Goal: Information Seeking & Learning: Learn about a topic

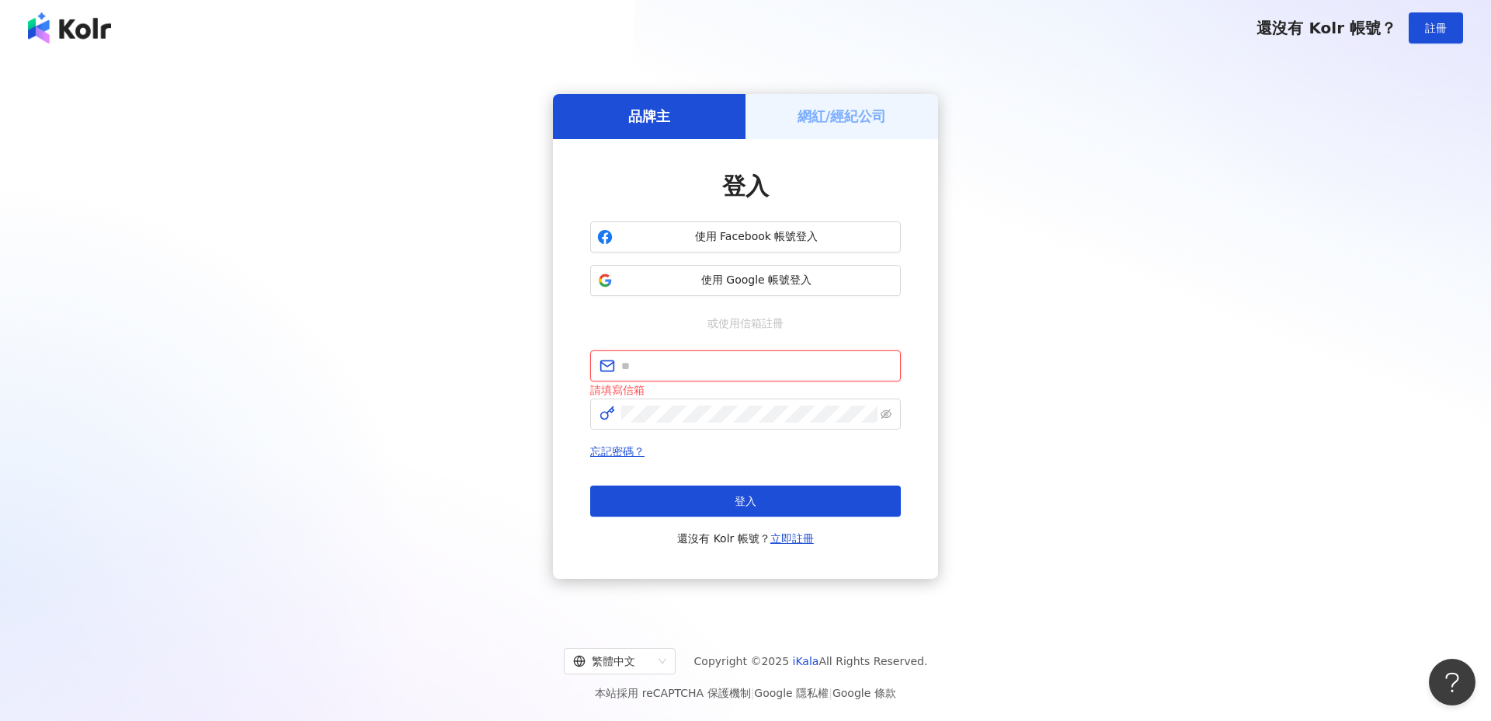
type input "**********"
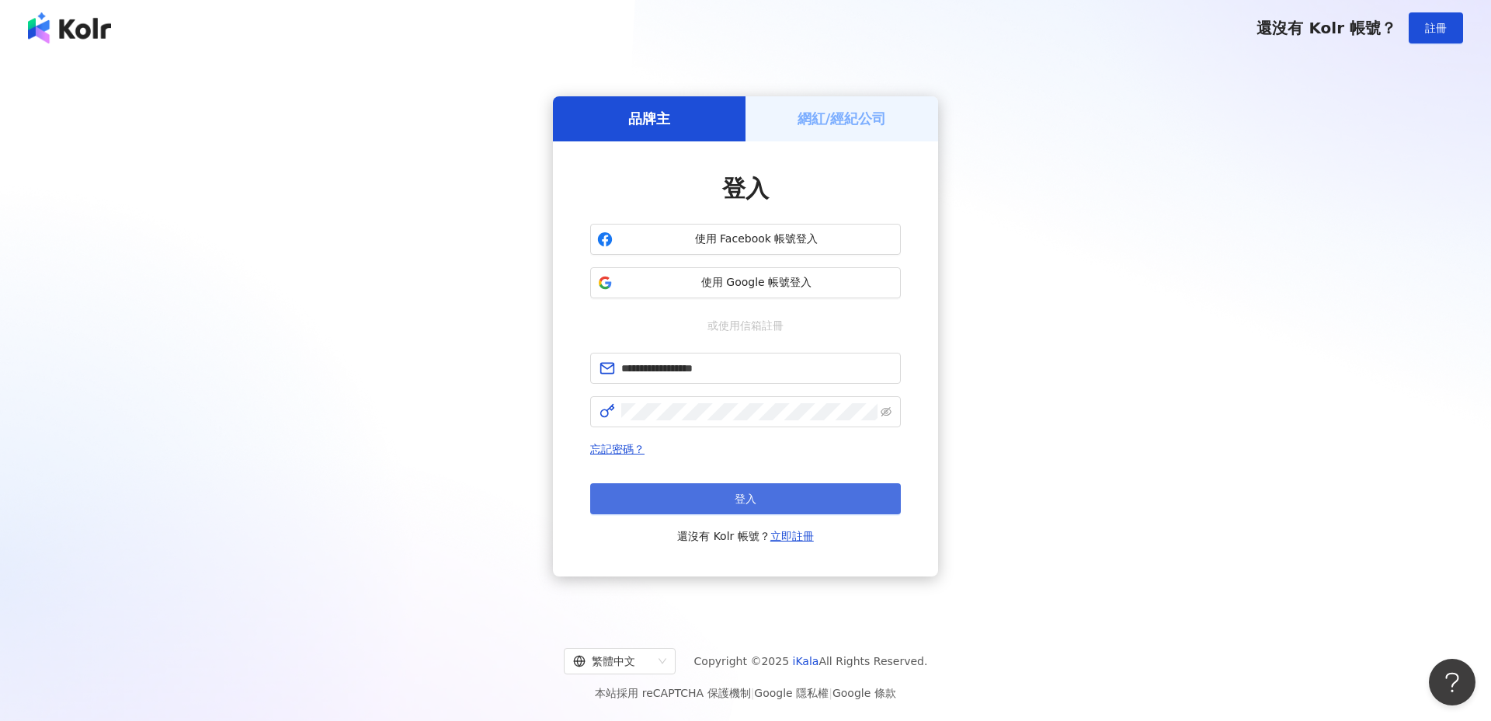
click at [766, 493] on button "登入" at bounding box center [745, 498] width 311 height 31
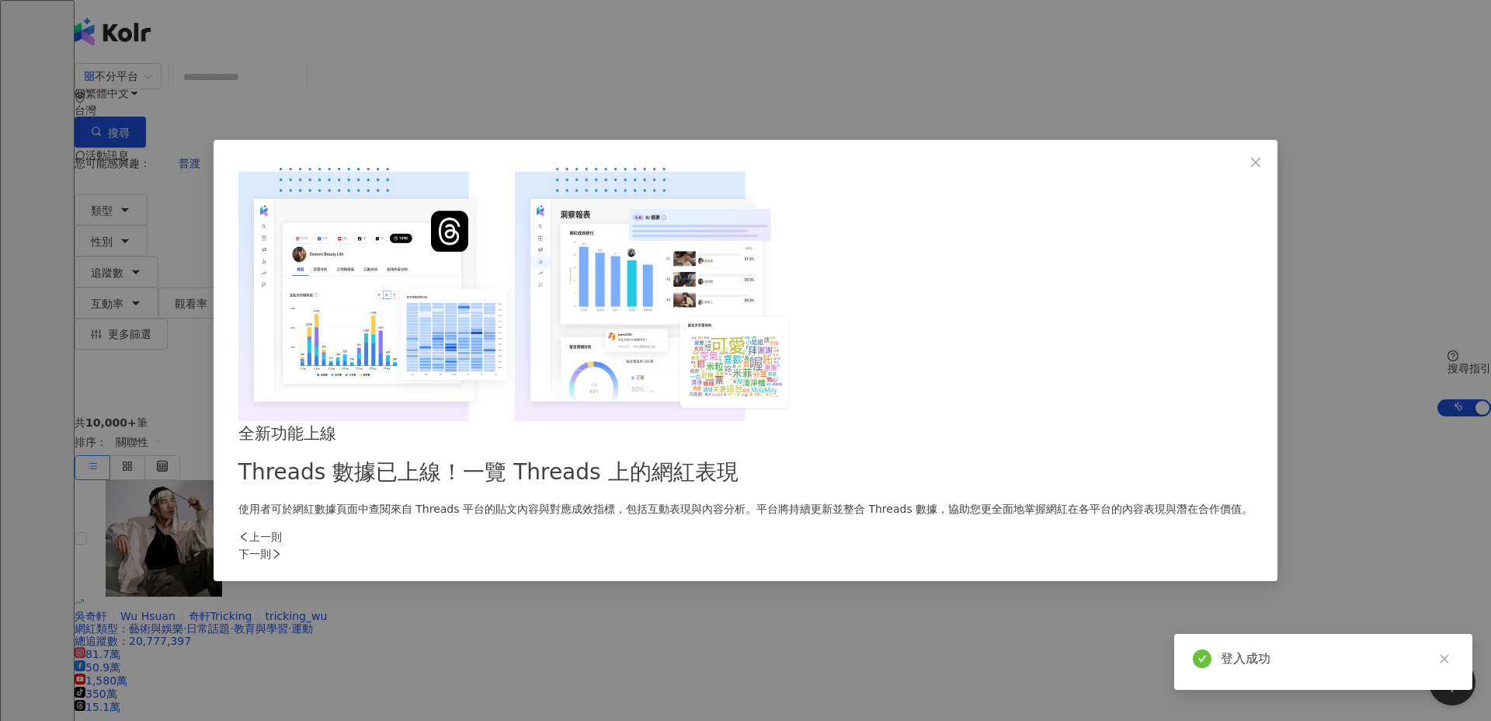
click at [816, 83] on div "全新功能上線 Threads 數據已上線！一覽 Threads 上的網紅表現 使用者可於網紅數據頁面中查閱來自 Threads 平台的貼文內容與對應成效指標，…" at bounding box center [745, 360] width 1491 height 721
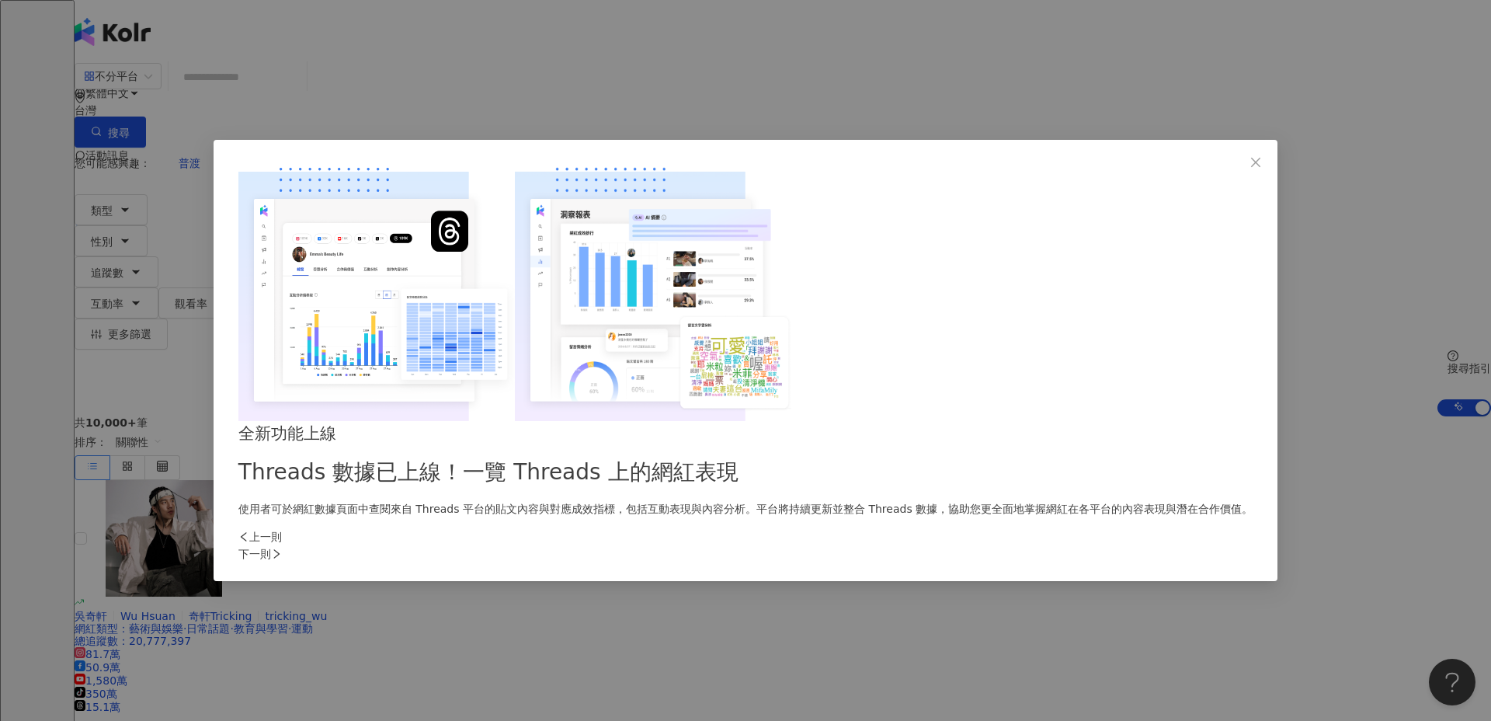
click at [816, 83] on div "全新功能上線 Threads 數據已上線！一覽 Threads 上的網紅表現 使用者可於網紅數據頁面中查閱來自 Threads 平台的貼文內容與對應成效指標，…" at bounding box center [745, 360] width 1491 height 721
click at [1249, 168] on icon "close" at bounding box center [1255, 162] width 12 height 12
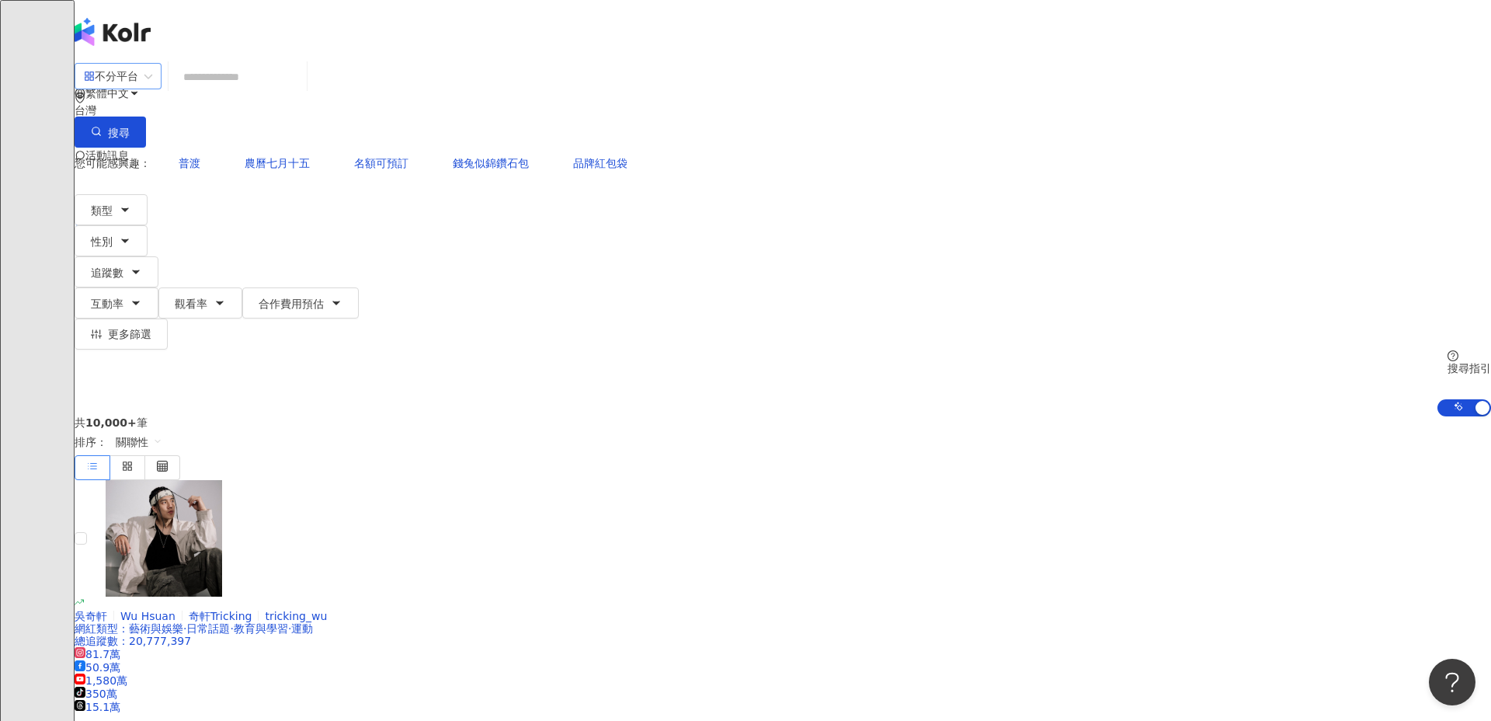
click at [138, 89] on div "不分平台" at bounding box center [111, 76] width 54 height 25
click at [378, 221] on div "YouTube" at bounding box center [367, 212] width 78 height 17
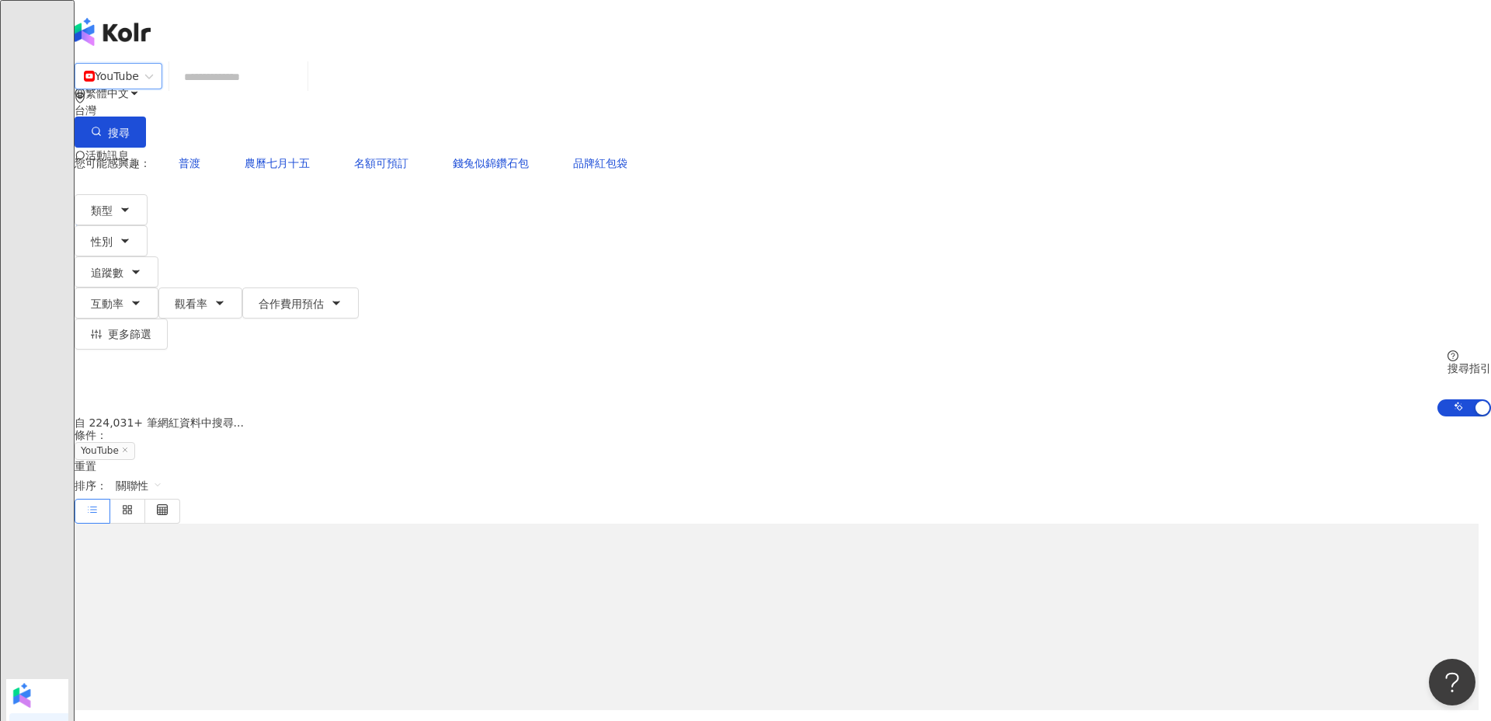
click at [301, 92] on input "search" at bounding box center [238, 77] width 126 height 30
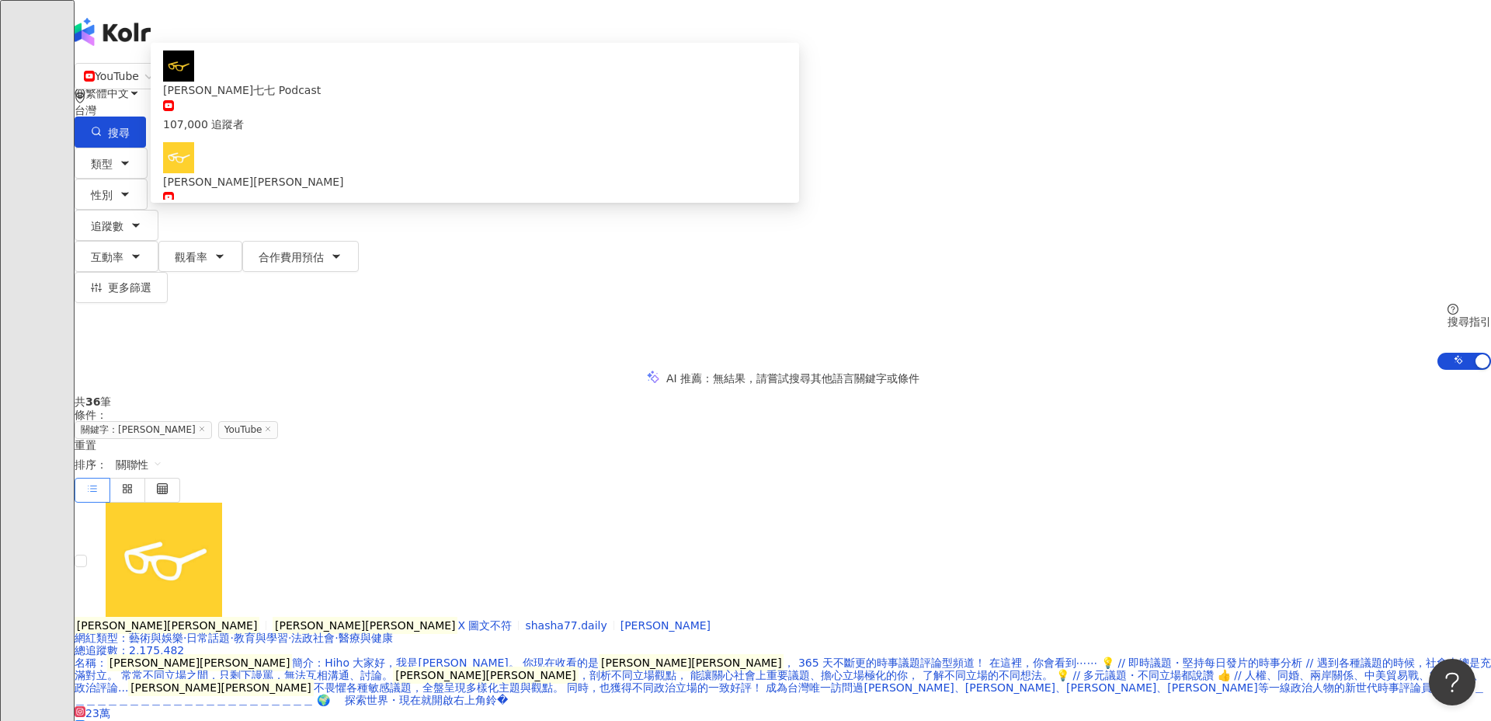
click at [162, 452] on span "關聯性" at bounding box center [139, 464] width 47 height 25
type input "****"
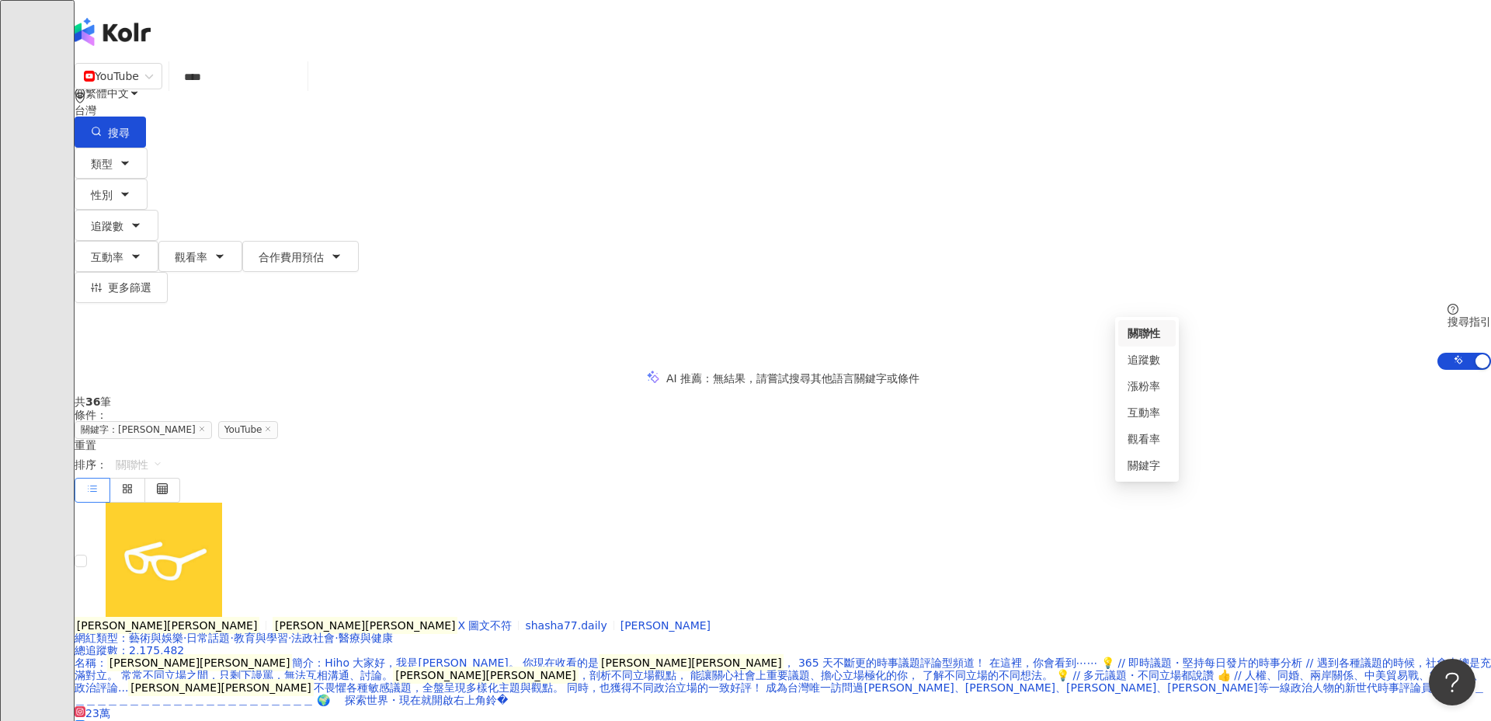
click at [168, 483] on icon at bounding box center [162, 488] width 11 height 11
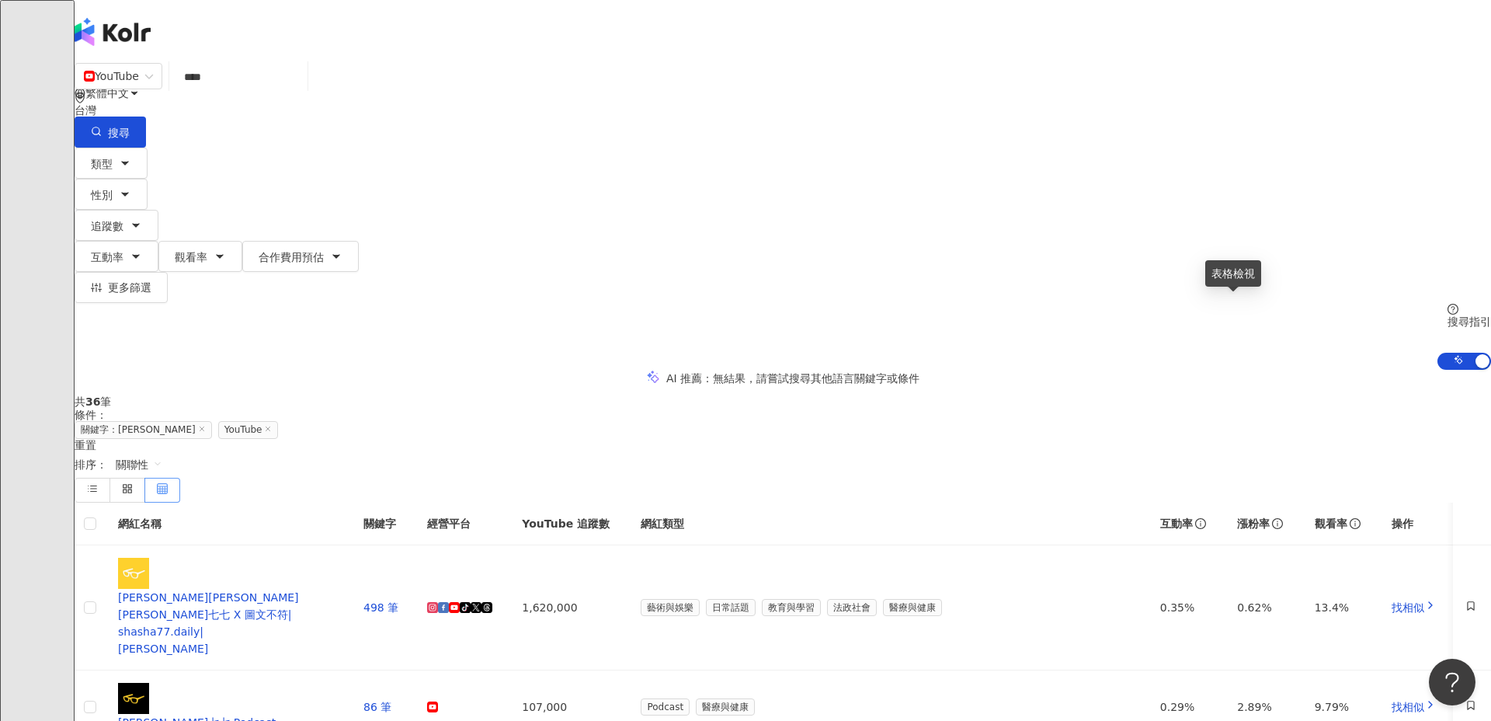
click at [168, 483] on icon at bounding box center [162, 488] width 11 height 11
click at [110, 478] on label at bounding box center [93, 490] width 36 height 25
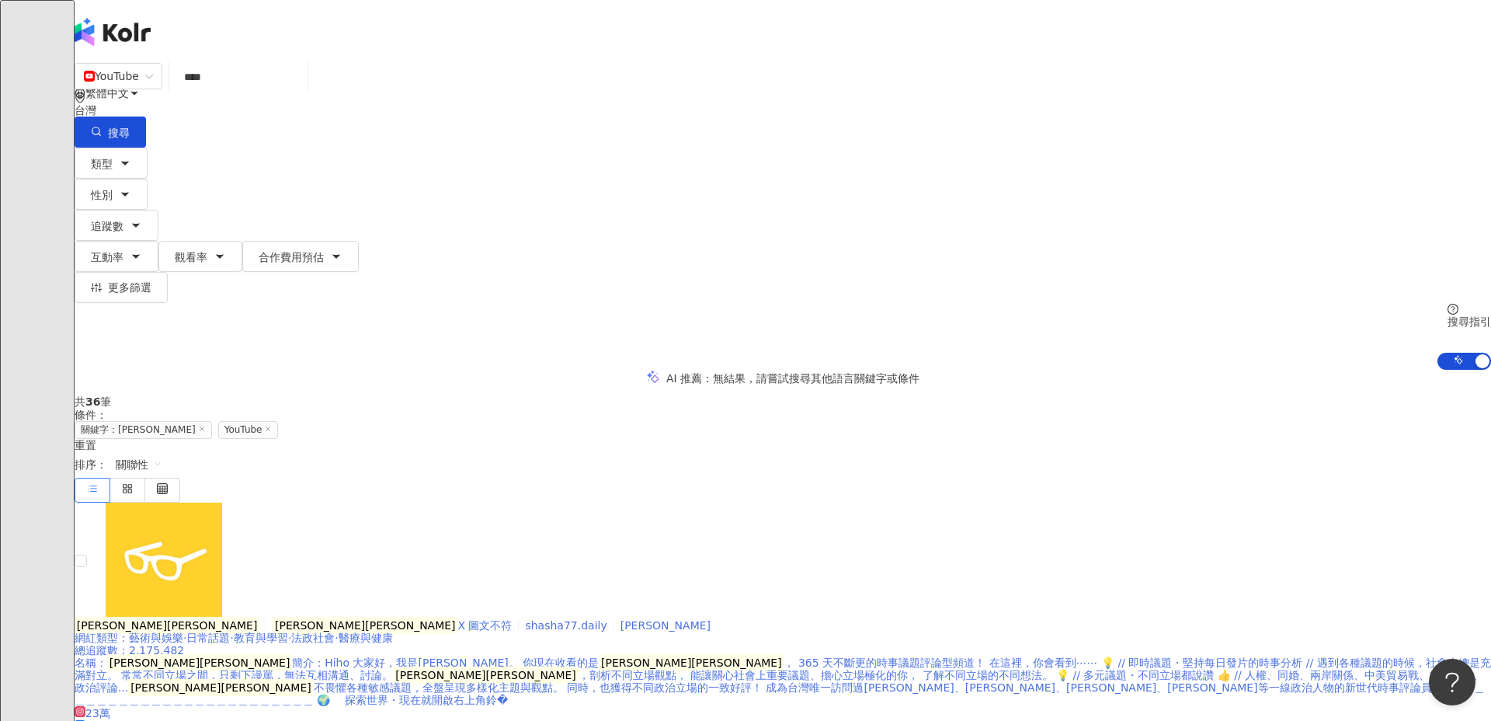
click at [512, 619] on span "X 圖文不符" at bounding box center [484, 625] width 54 height 12
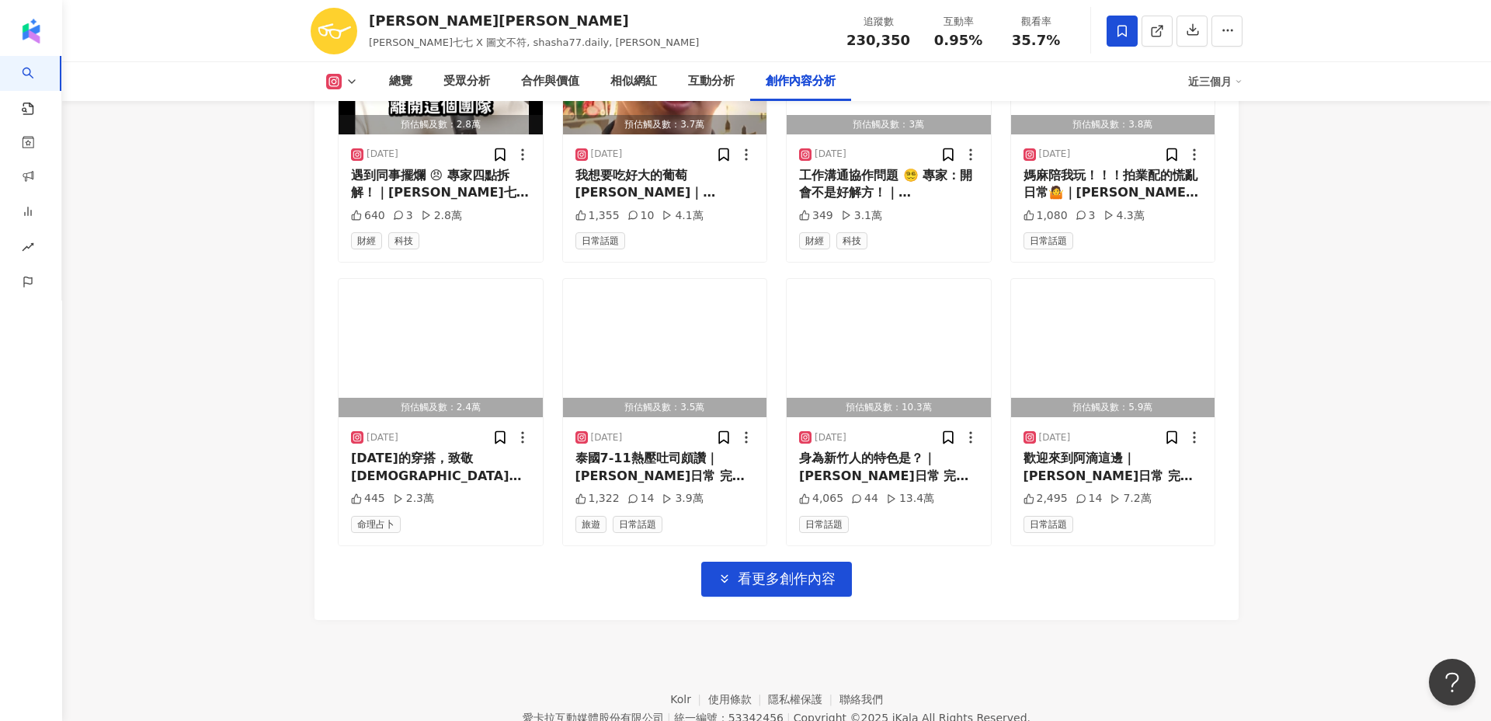
scroll to position [5394, 0]
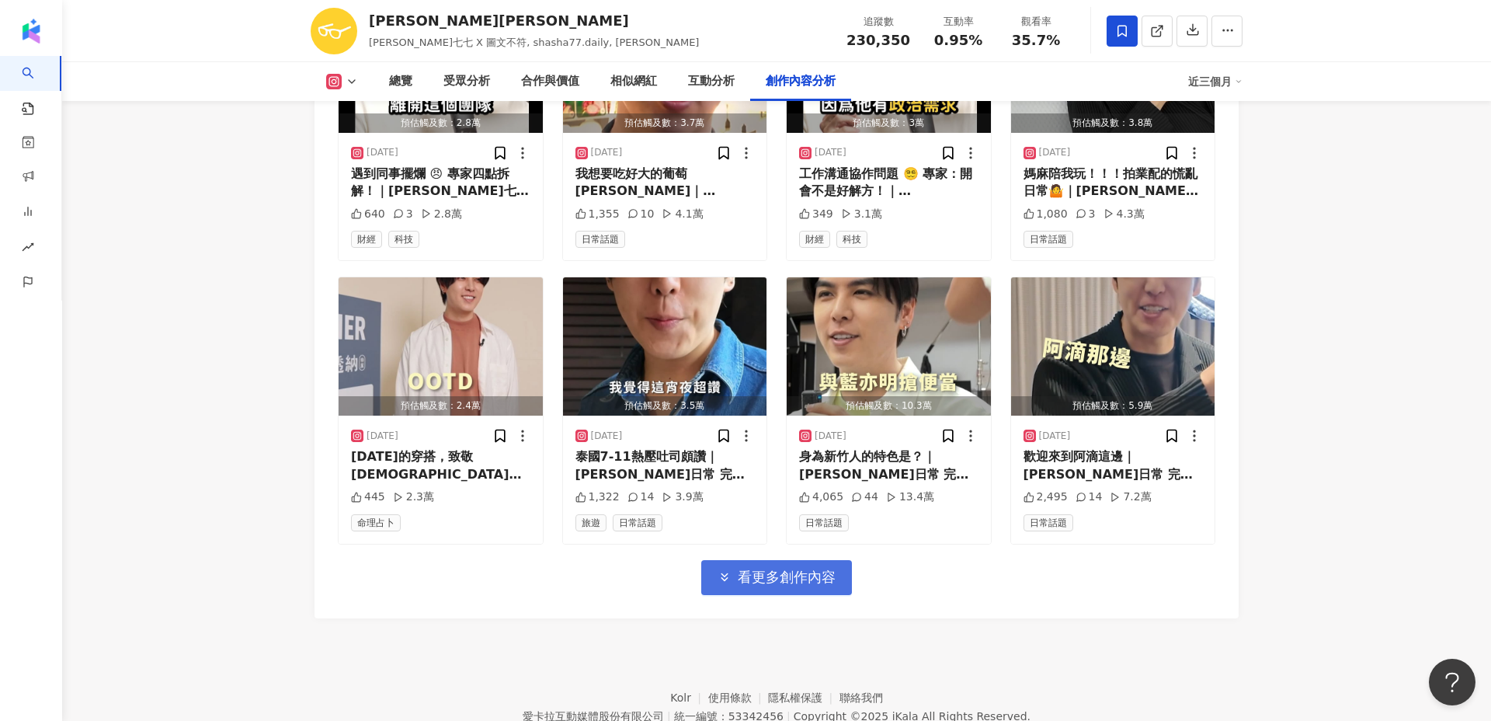
click at [764, 568] on span "看更多創作內容" at bounding box center [787, 576] width 98 height 17
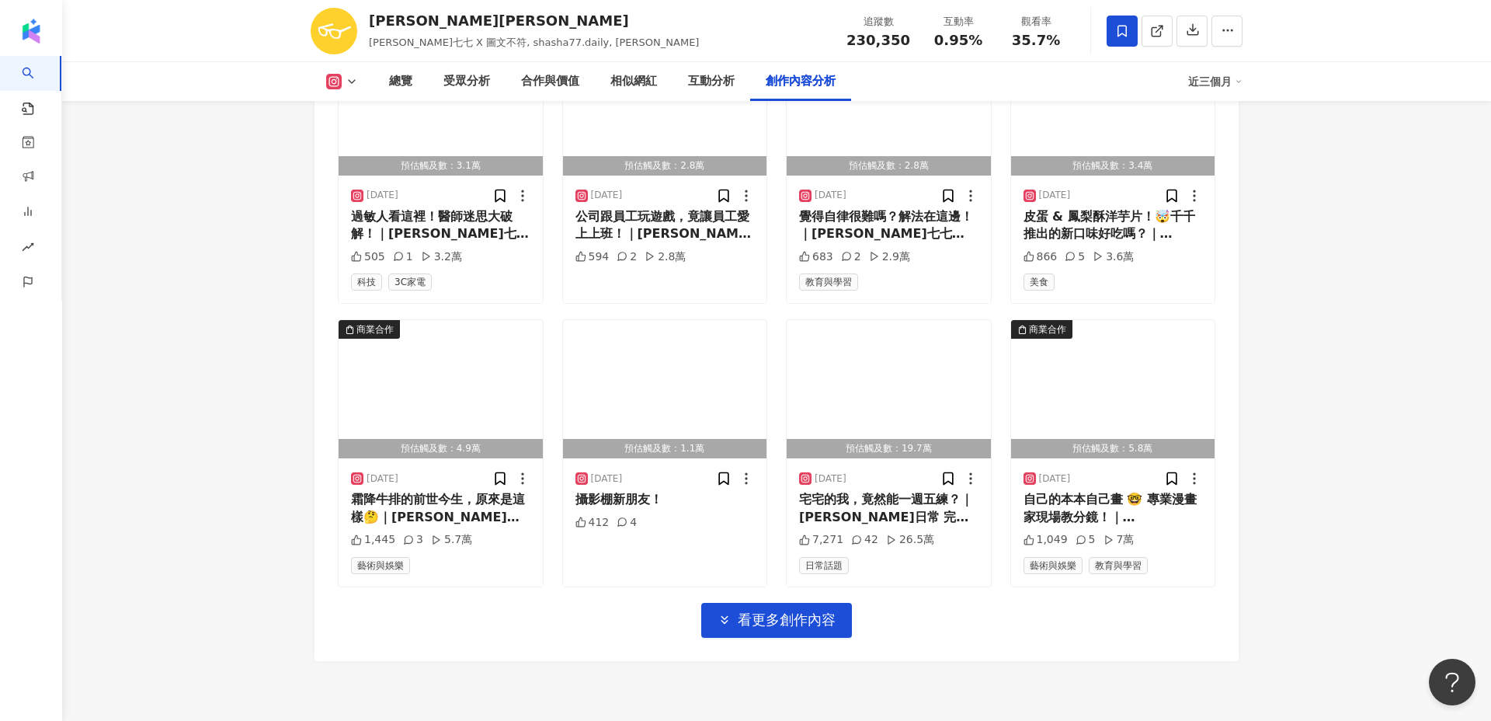
scroll to position [6243, 0]
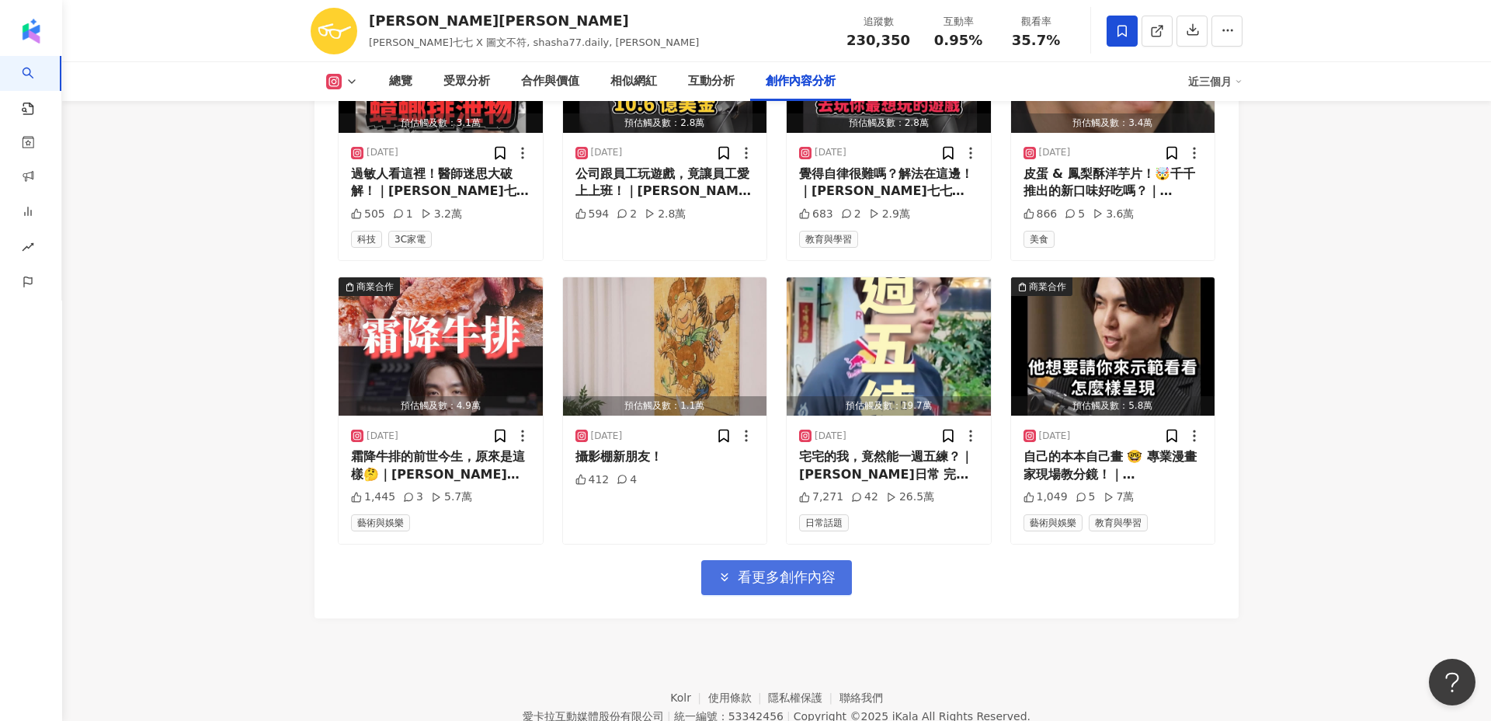
click at [806, 568] on span "看更多創作內容" at bounding box center [787, 576] width 98 height 17
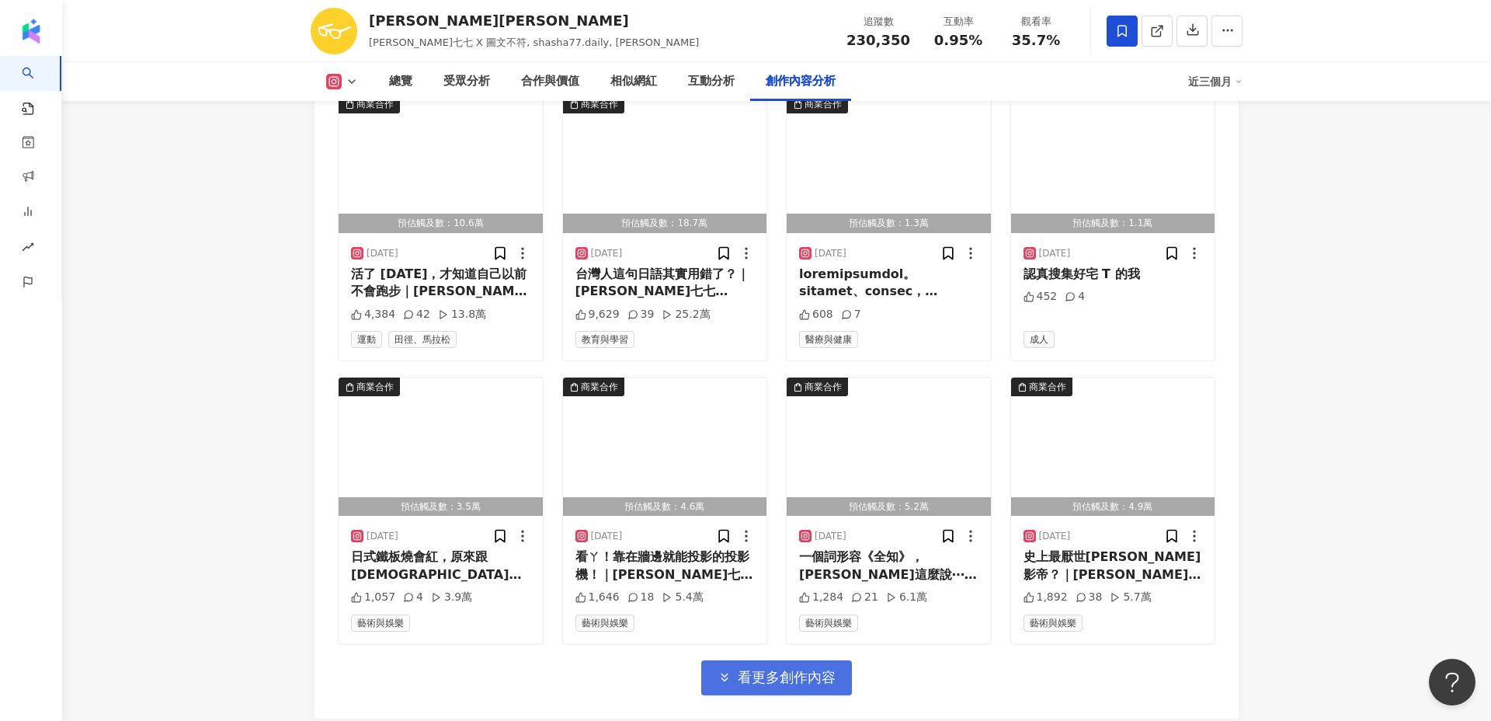
scroll to position [7091, 0]
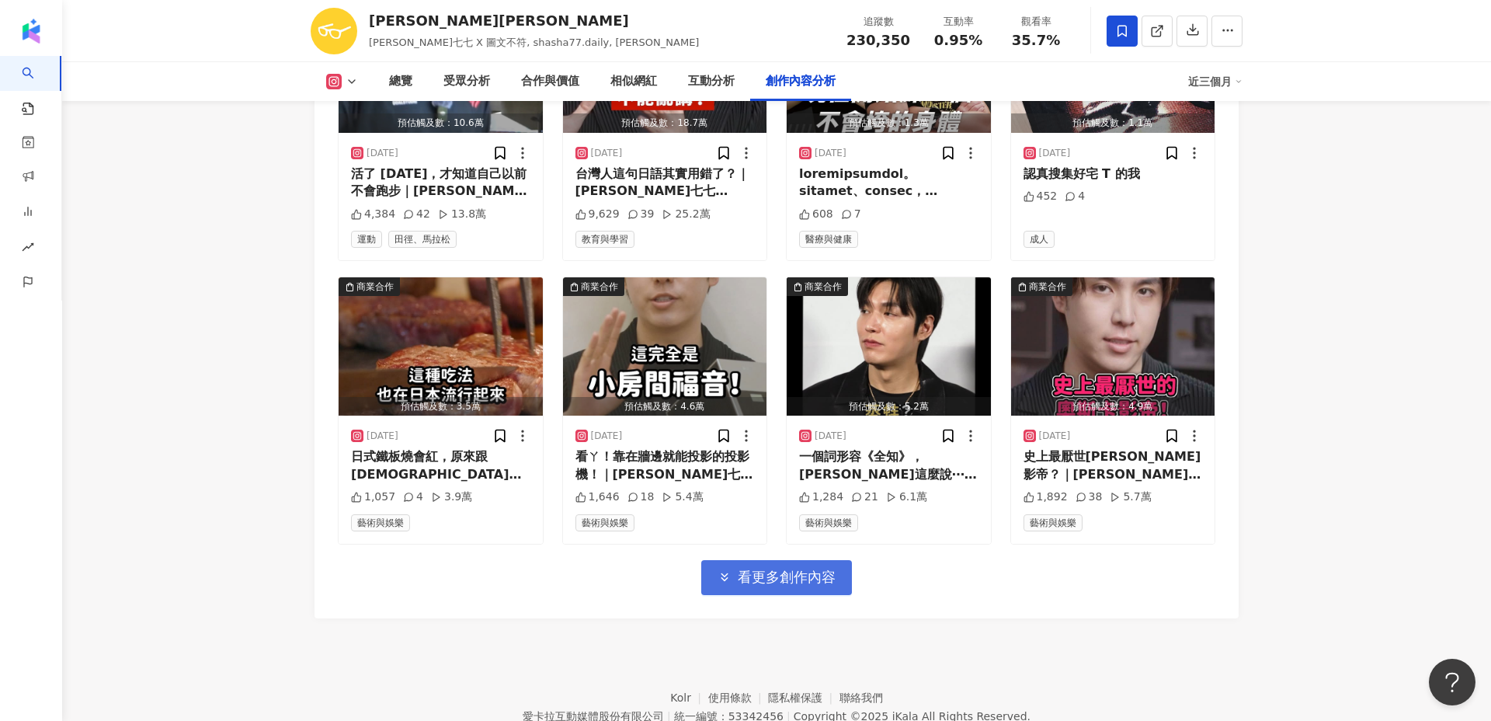
click at [807, 568] on span "看更多創作內容" at bounding box center [787, 576] width 98 height 17
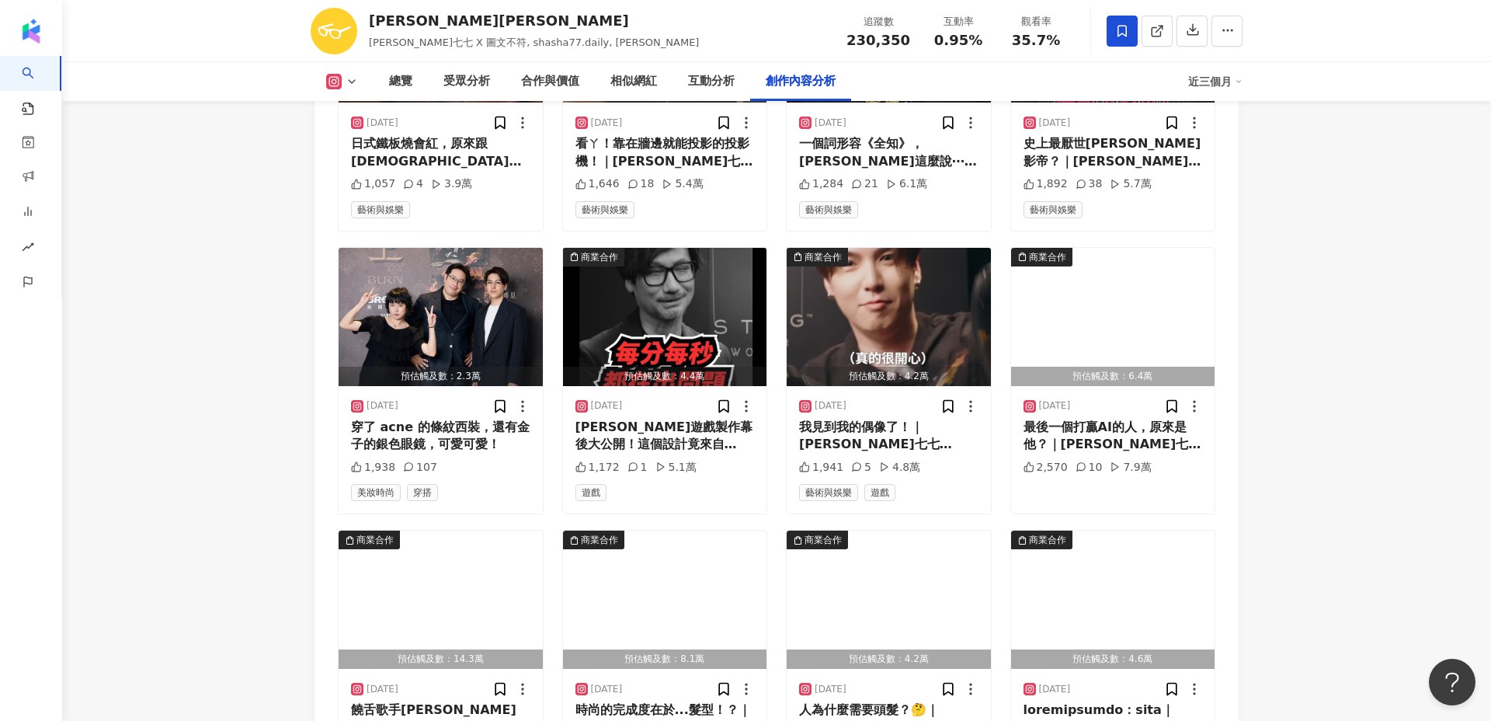
scroll to position [7940, 0]
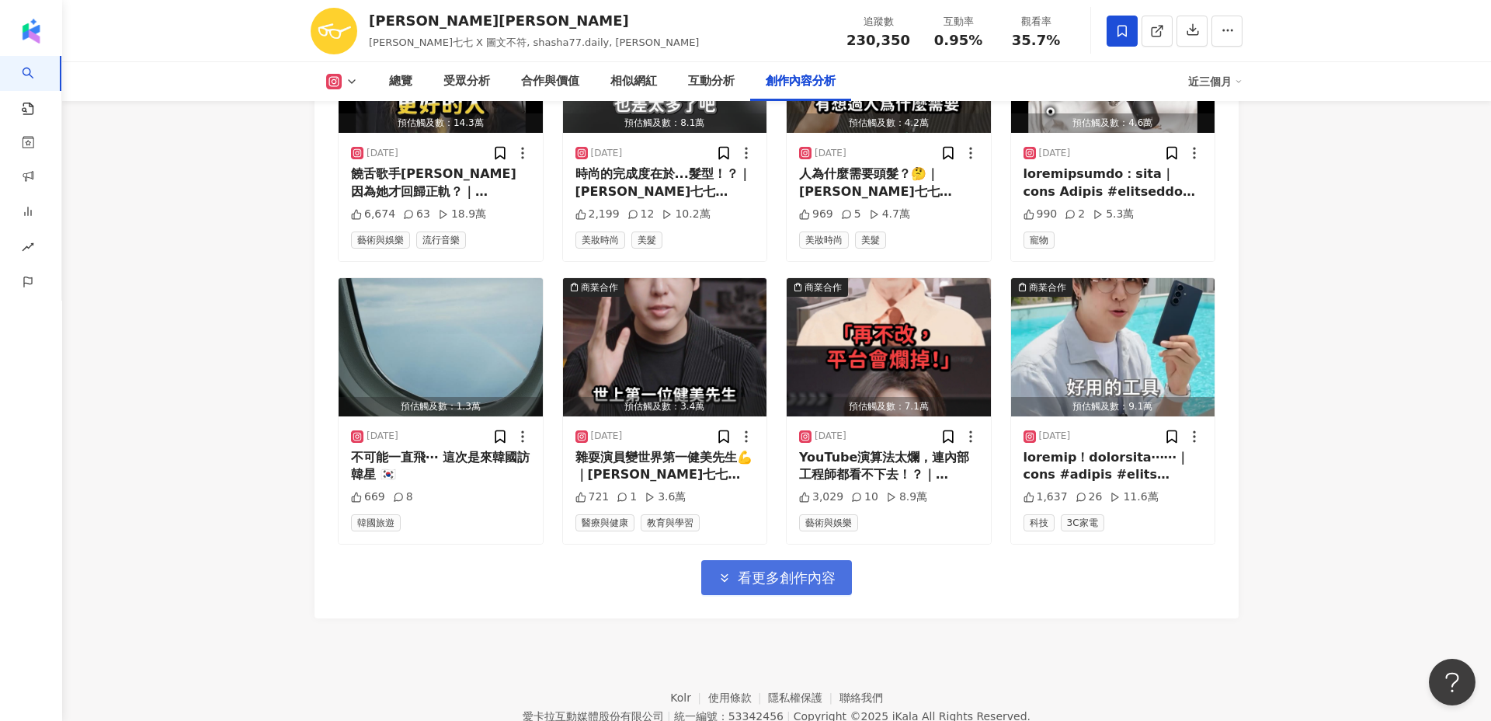
click at [793, 569] on span "看更多創作內容" at bounding box center [787, 577] width 98 height 17
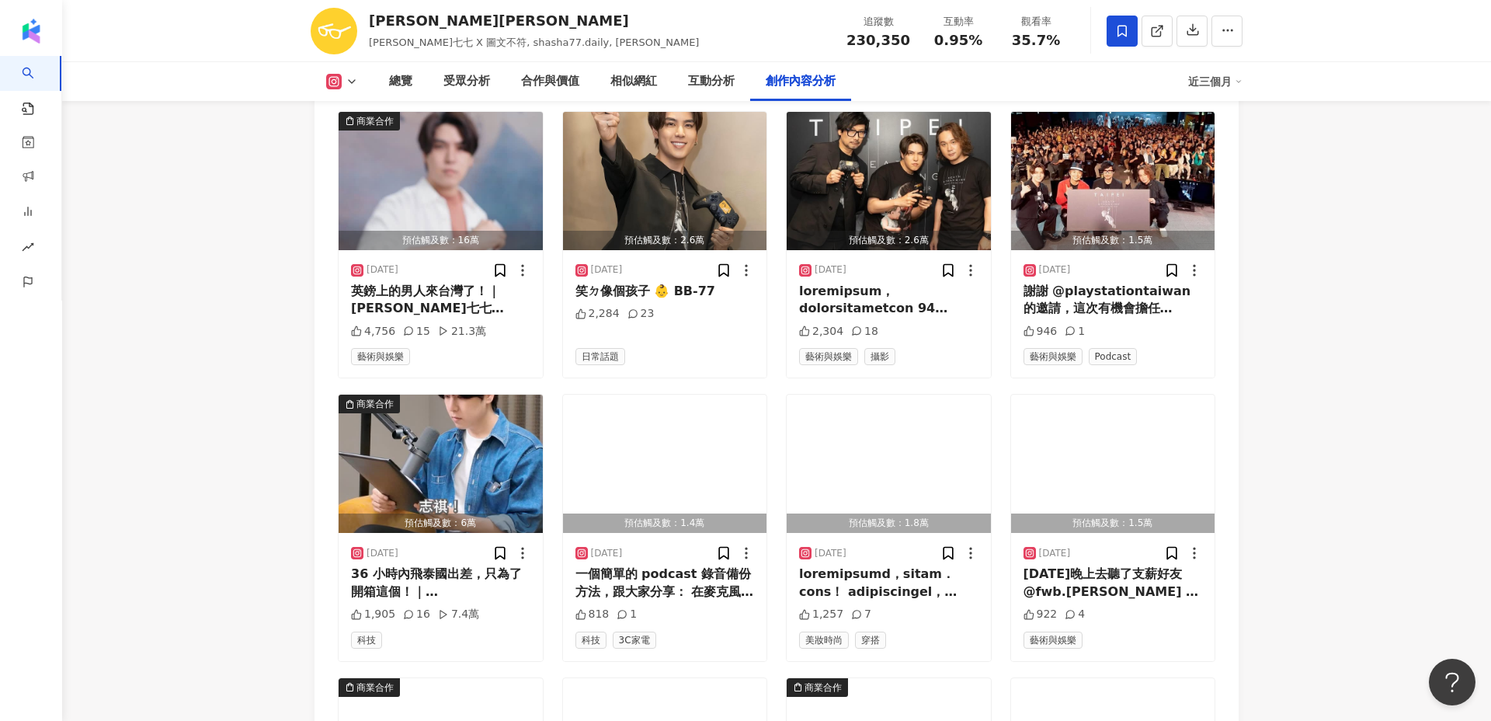
scroll to position [8788, 0]
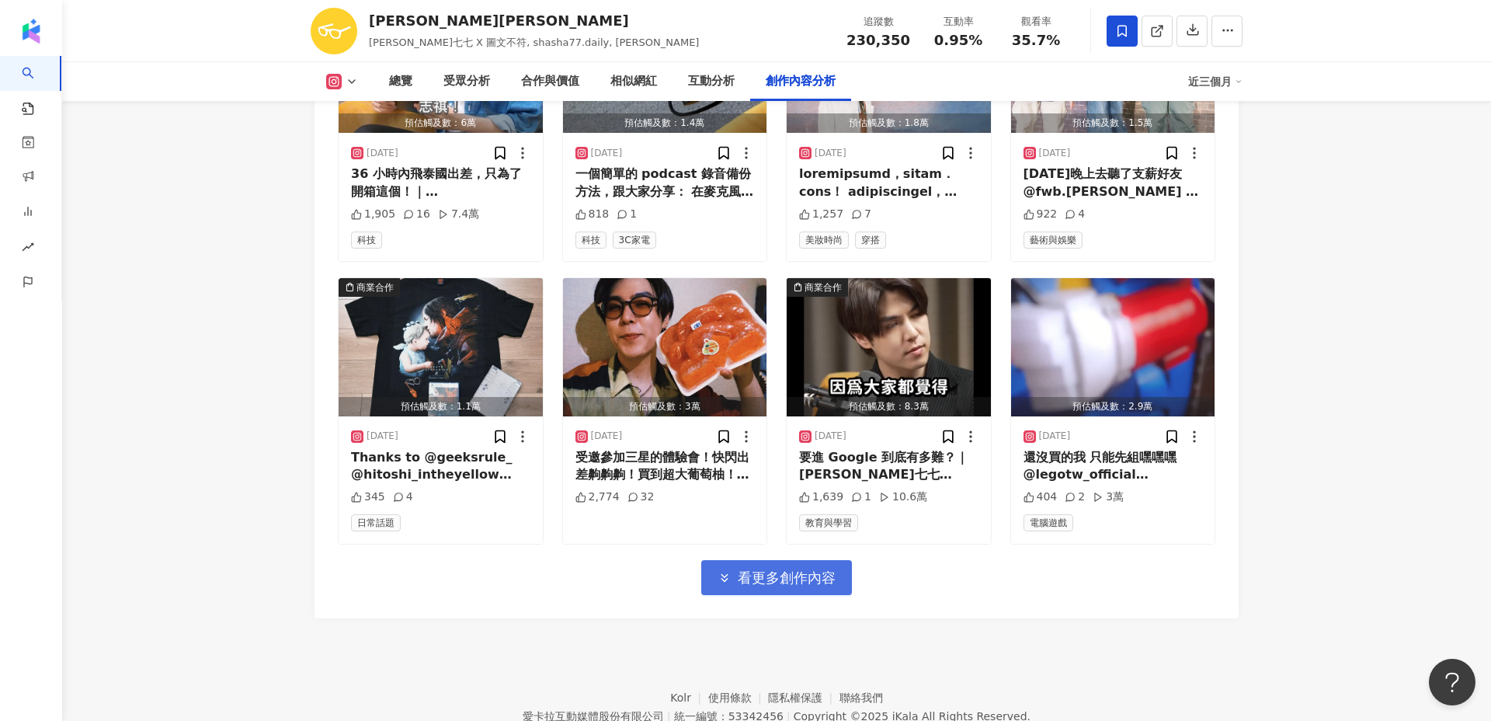
click at [804, 569] on span "看更多創作內容" at bounding box center [787, 577] width 98 height 17
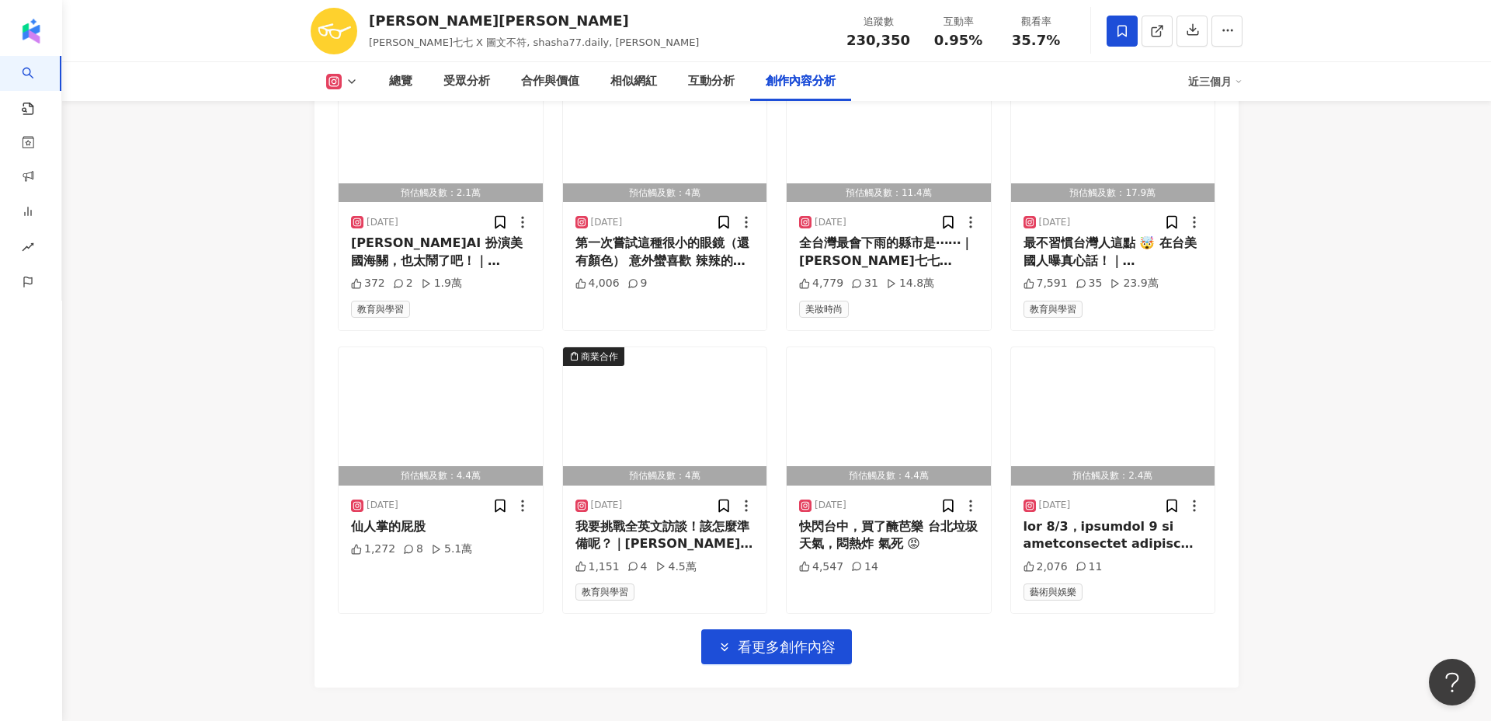
scroll to position [9571, 0]
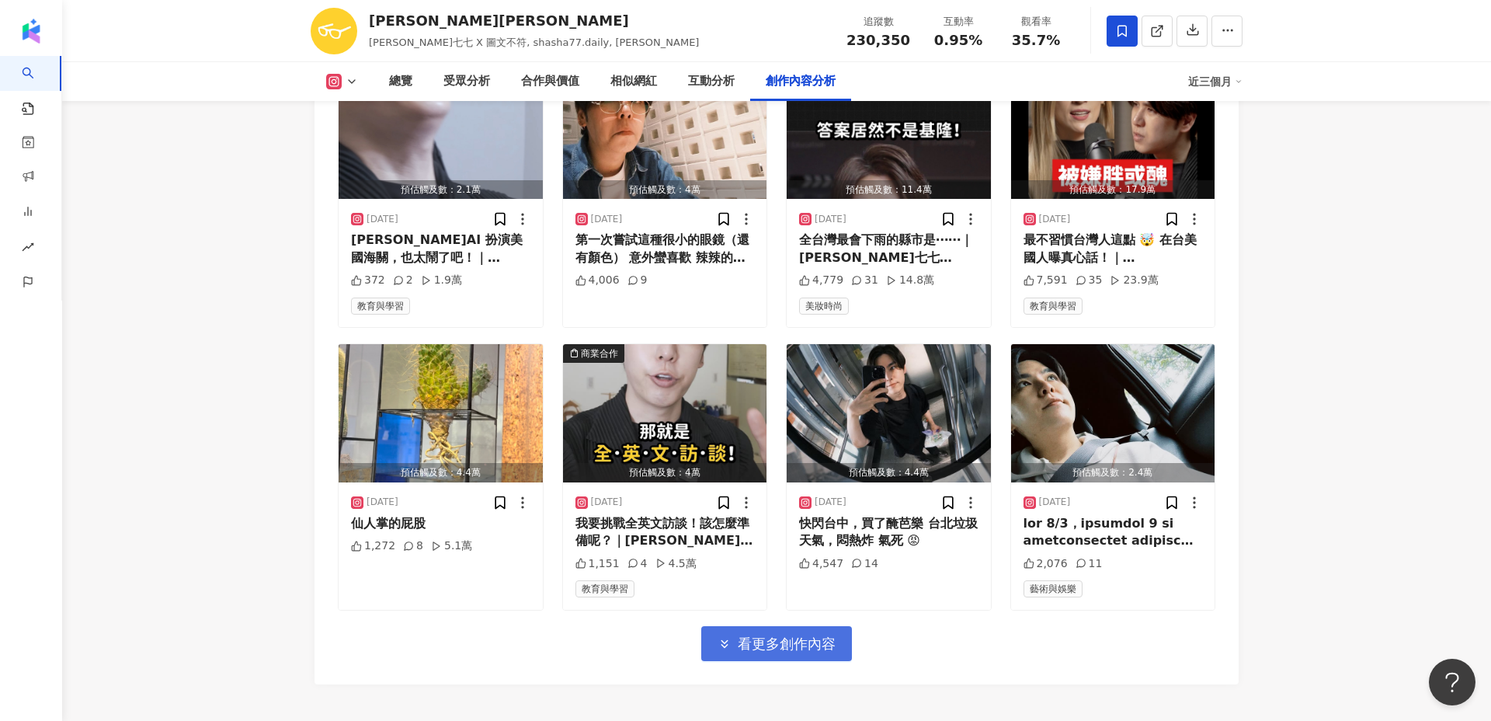
click at [819, 635] on span "看更多創作內容" at bounding box center [787, 643] width 98 height 17
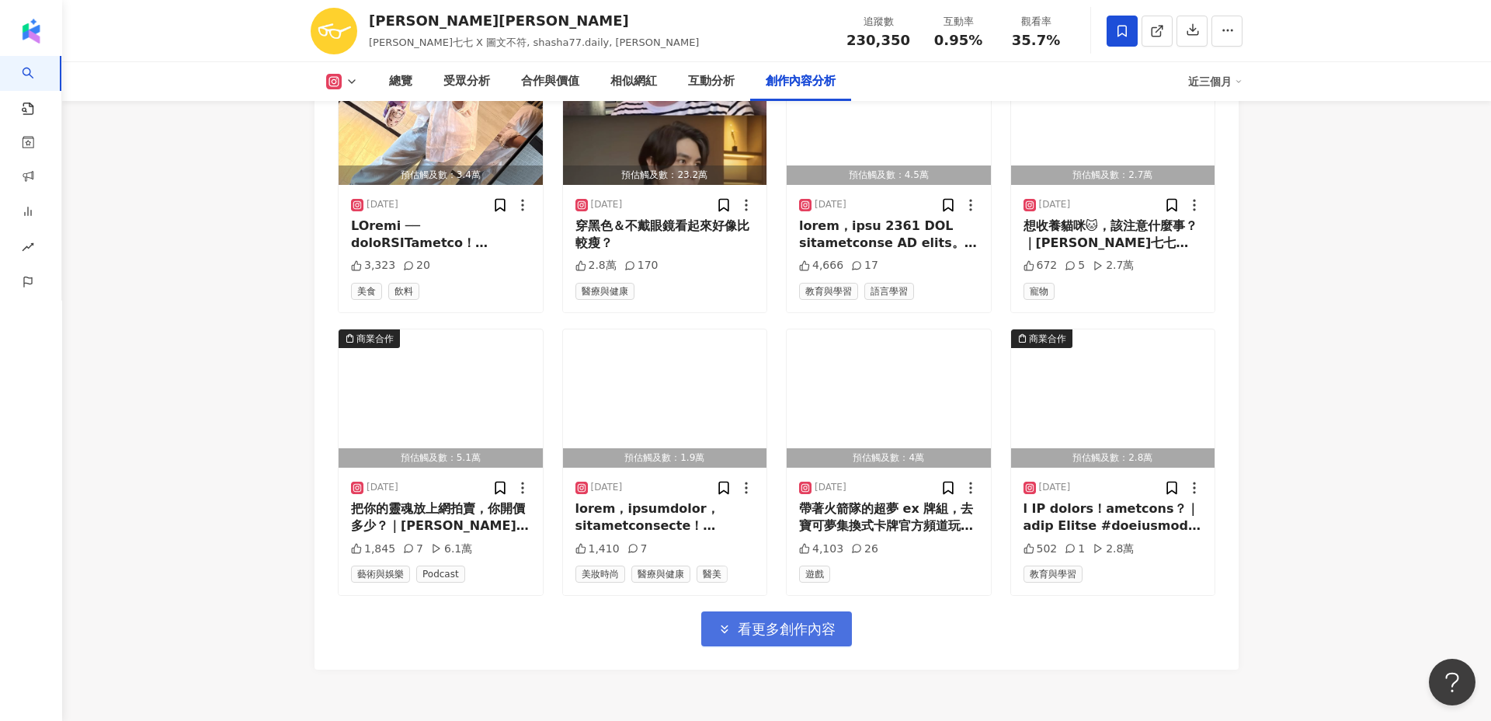
scroll to position [10487, 0]
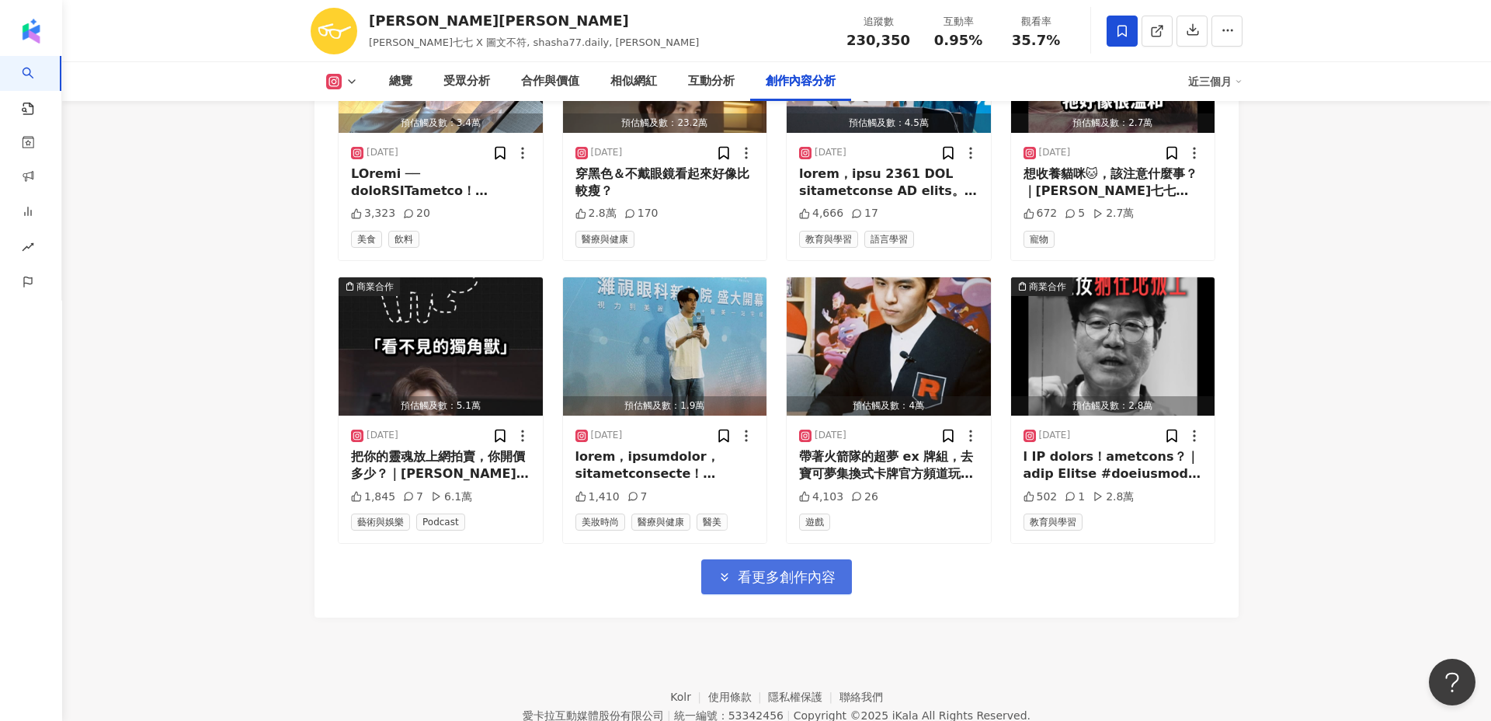
click at [815, 559] on button "看更多創作內容" at bounding box center [776, 576] width 151 height 35
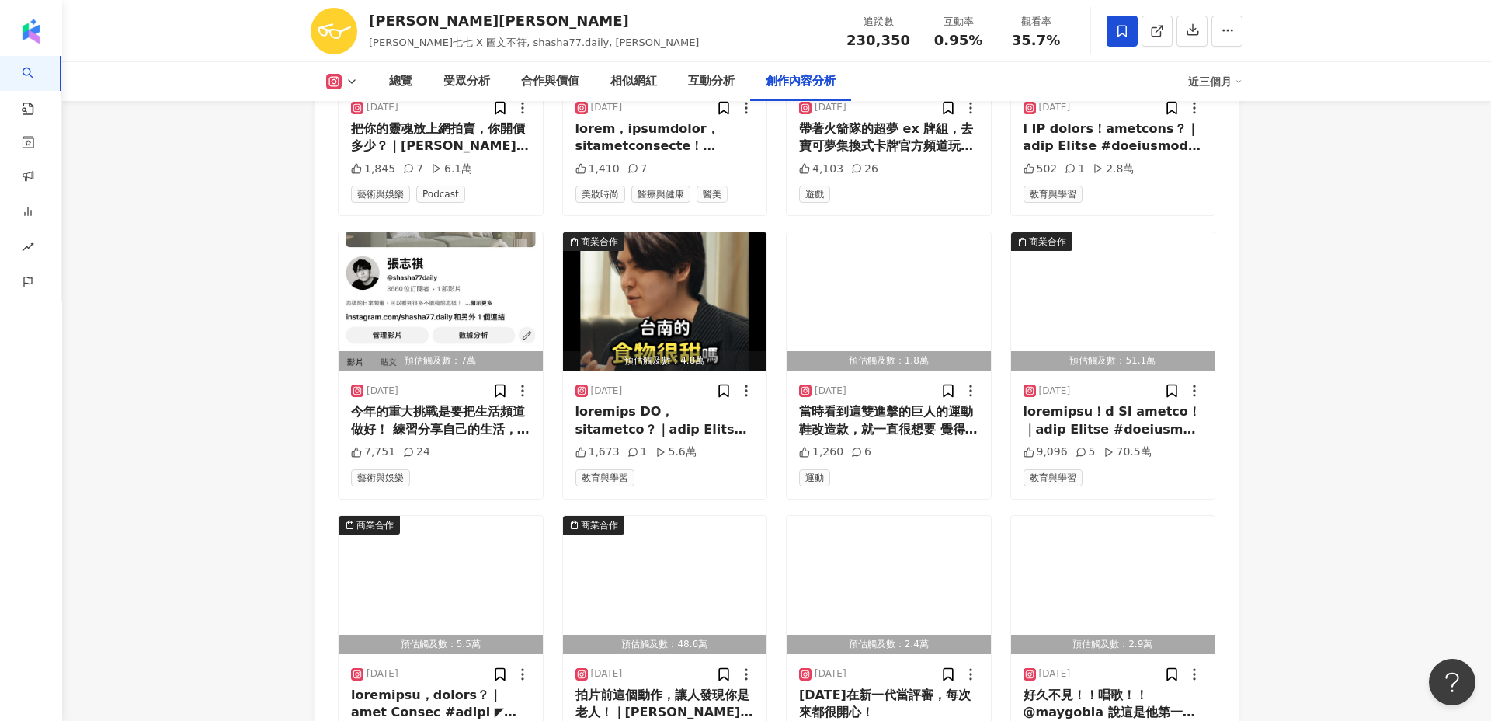
scroll to position [11335, 0]
